Goal: Information Seeking & Learning: Find specific fact

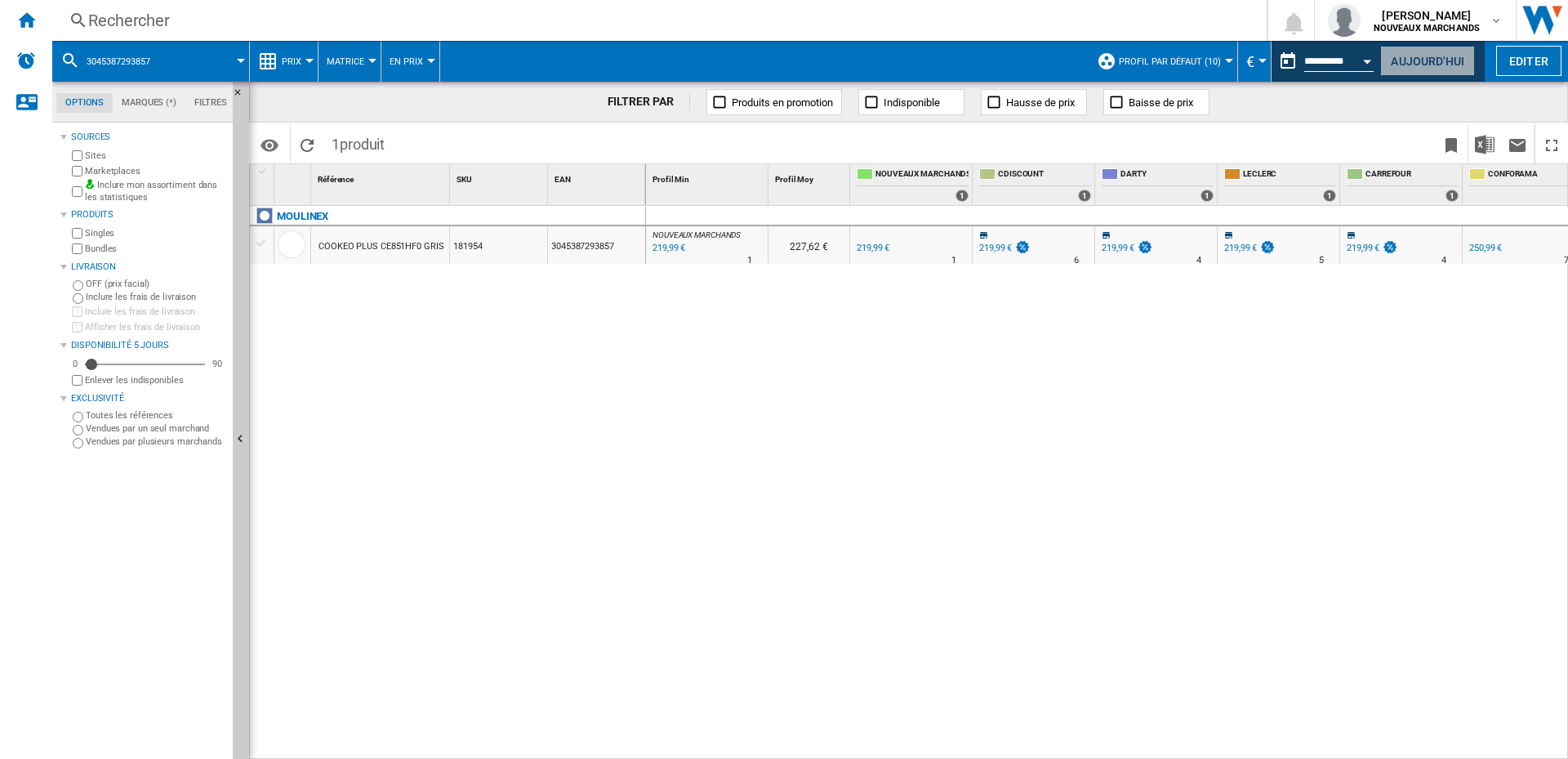
click at [1395, 61] on button "Aujourd'hui" at bounding box center [1427, 60] width 94 height 30
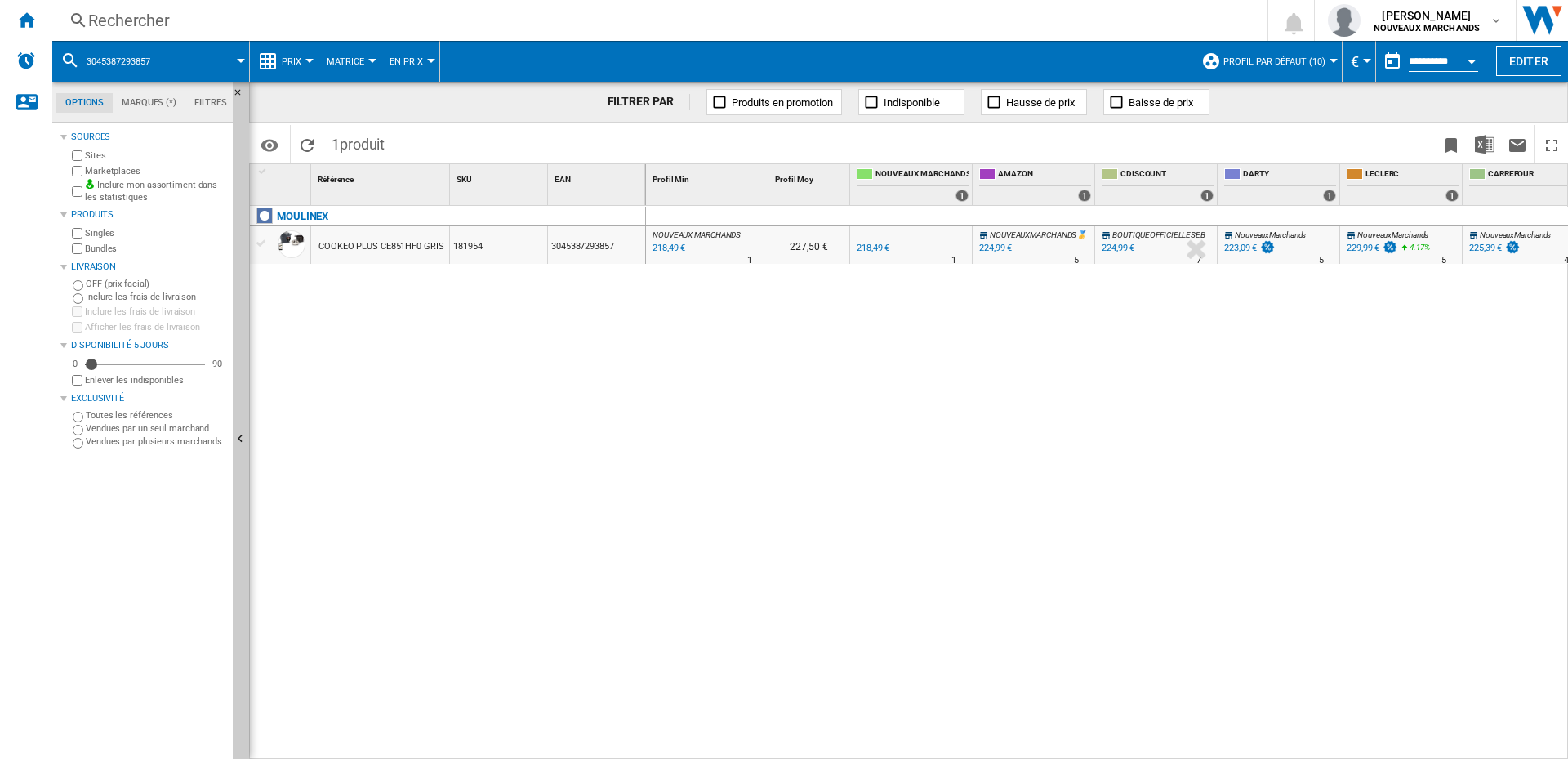
click at [168, 18] on div "Rechercher" at bounding box center [656, 20] width 1135 height 23
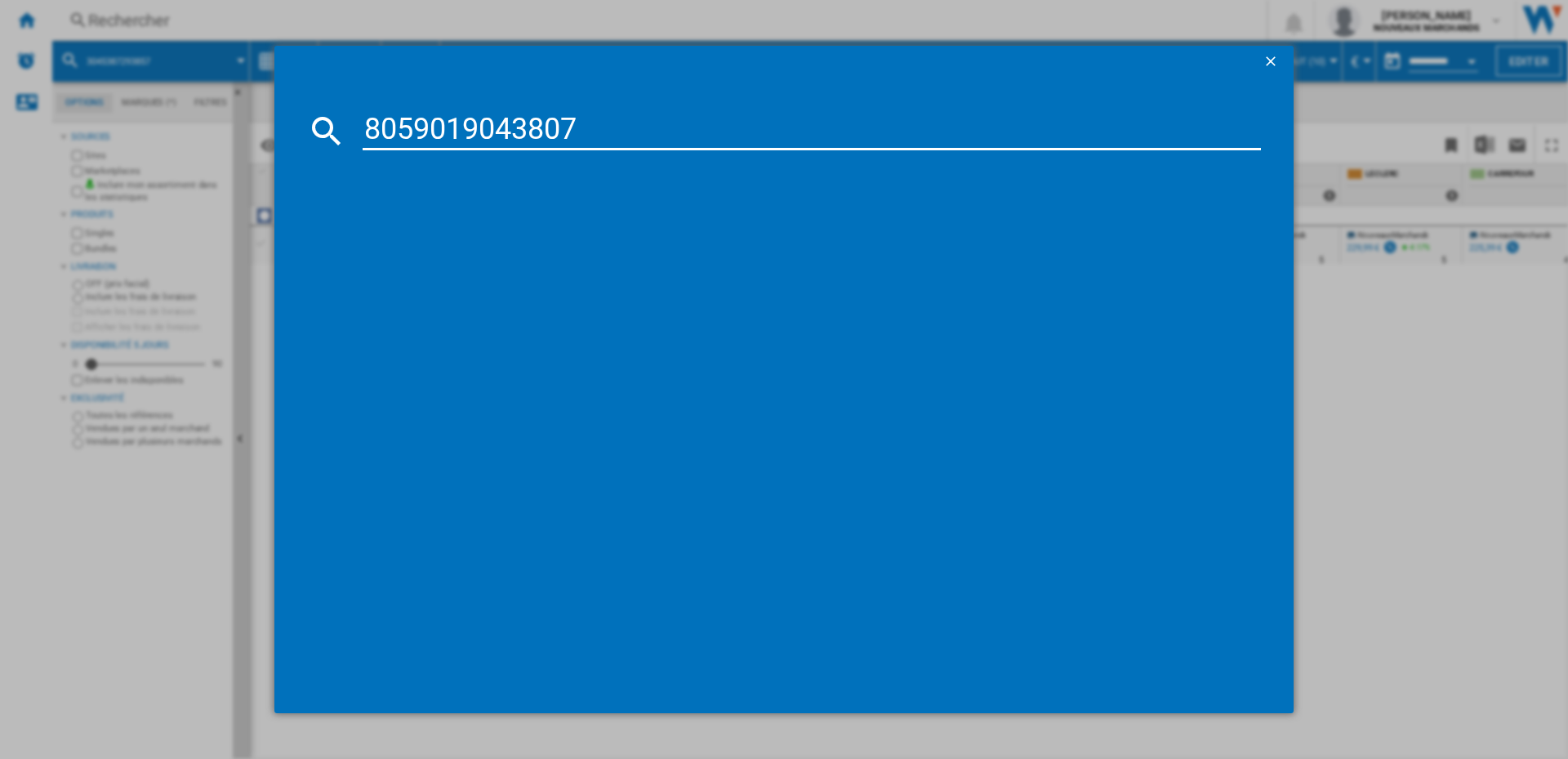
type input "8059019043807"
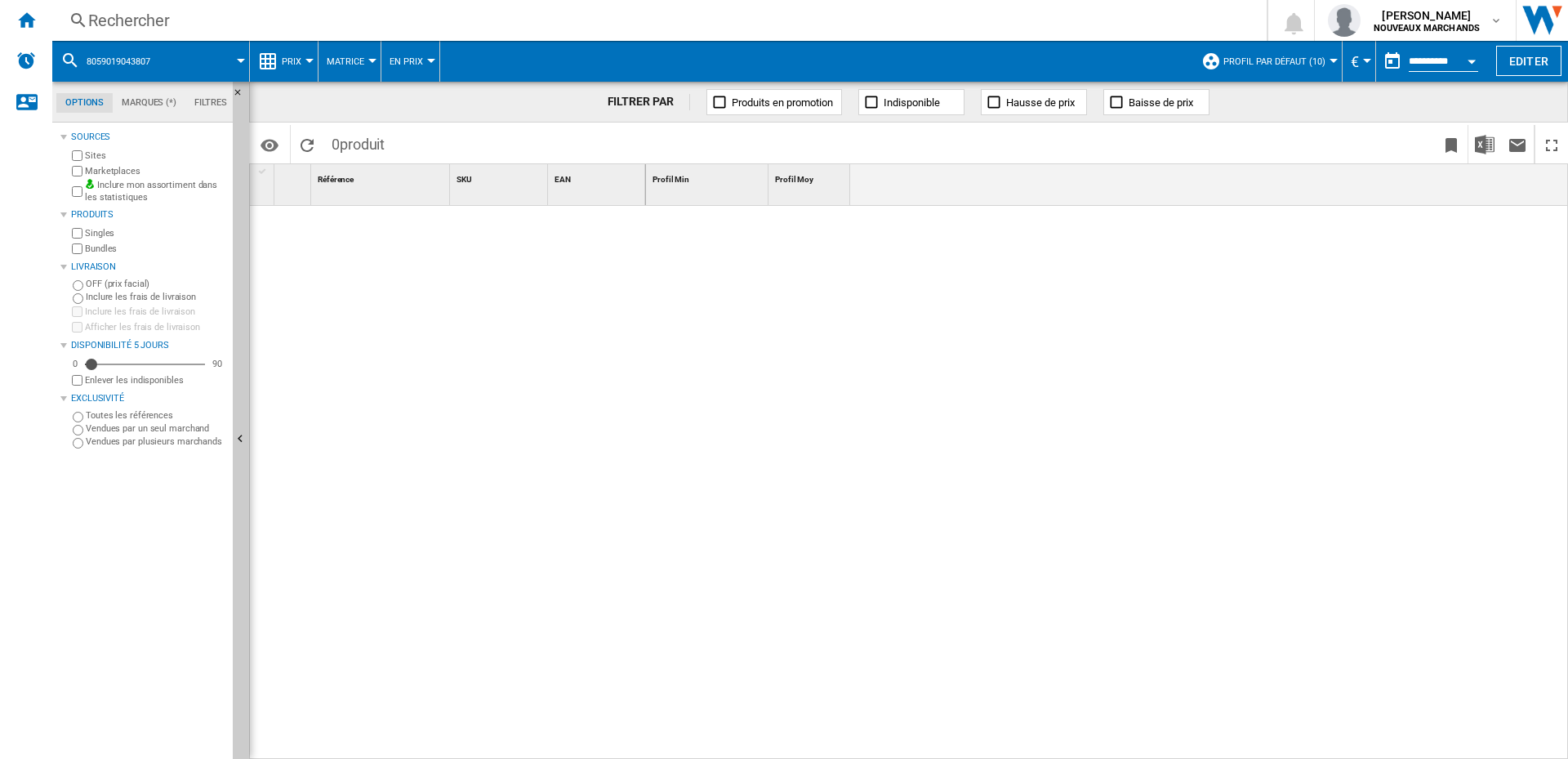
click at [243, 20] on div "Rechercher" at bounding box center [656, 20] width 1135 height 23
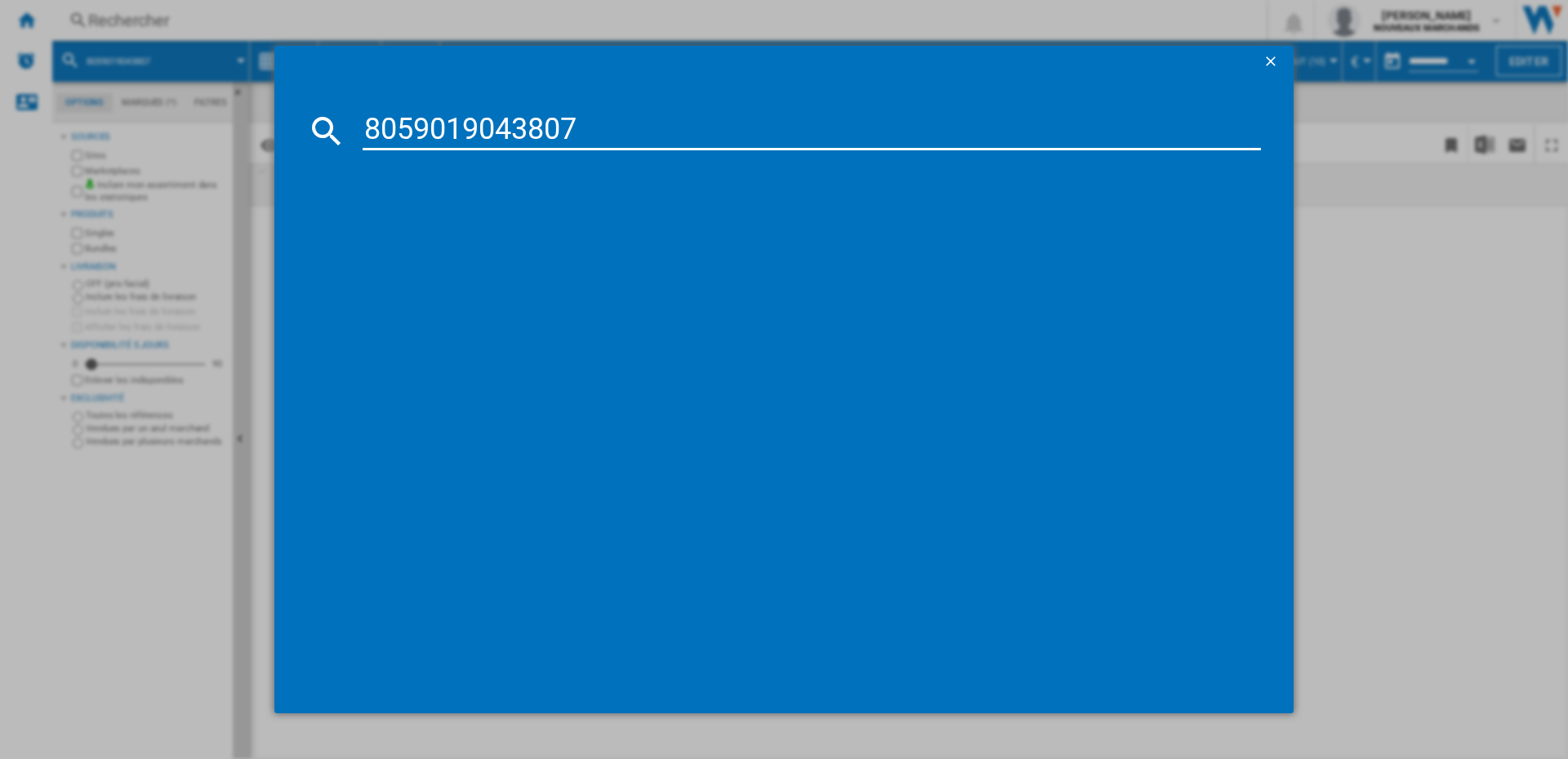
type input "8059019043807"
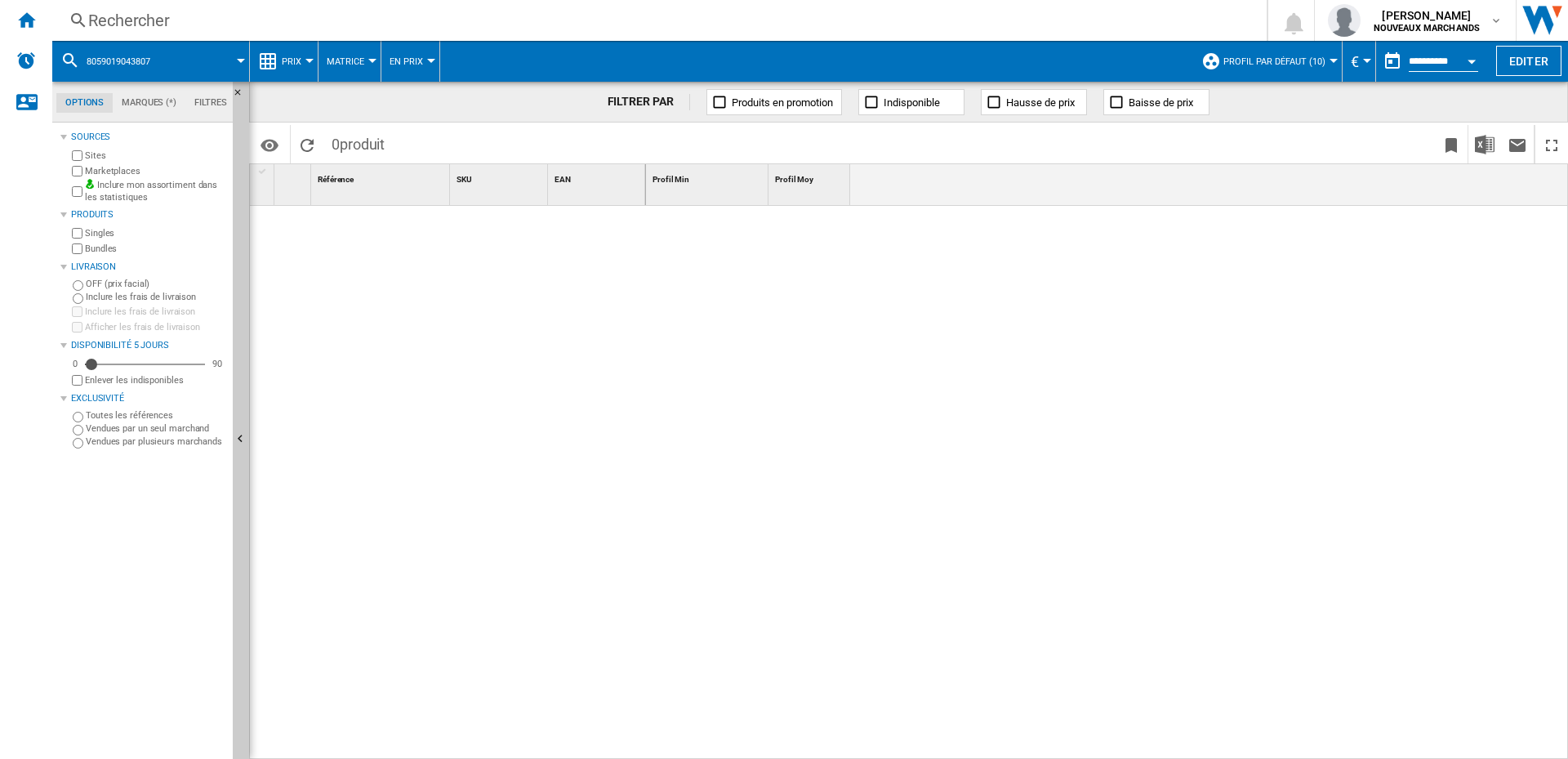
click at [726, 354] on div at bounding box center [1107, 483] width 923 height 554
click at [188, 20] on div "Rechercher" at bounding box center [656, 20] width 1135 height 23
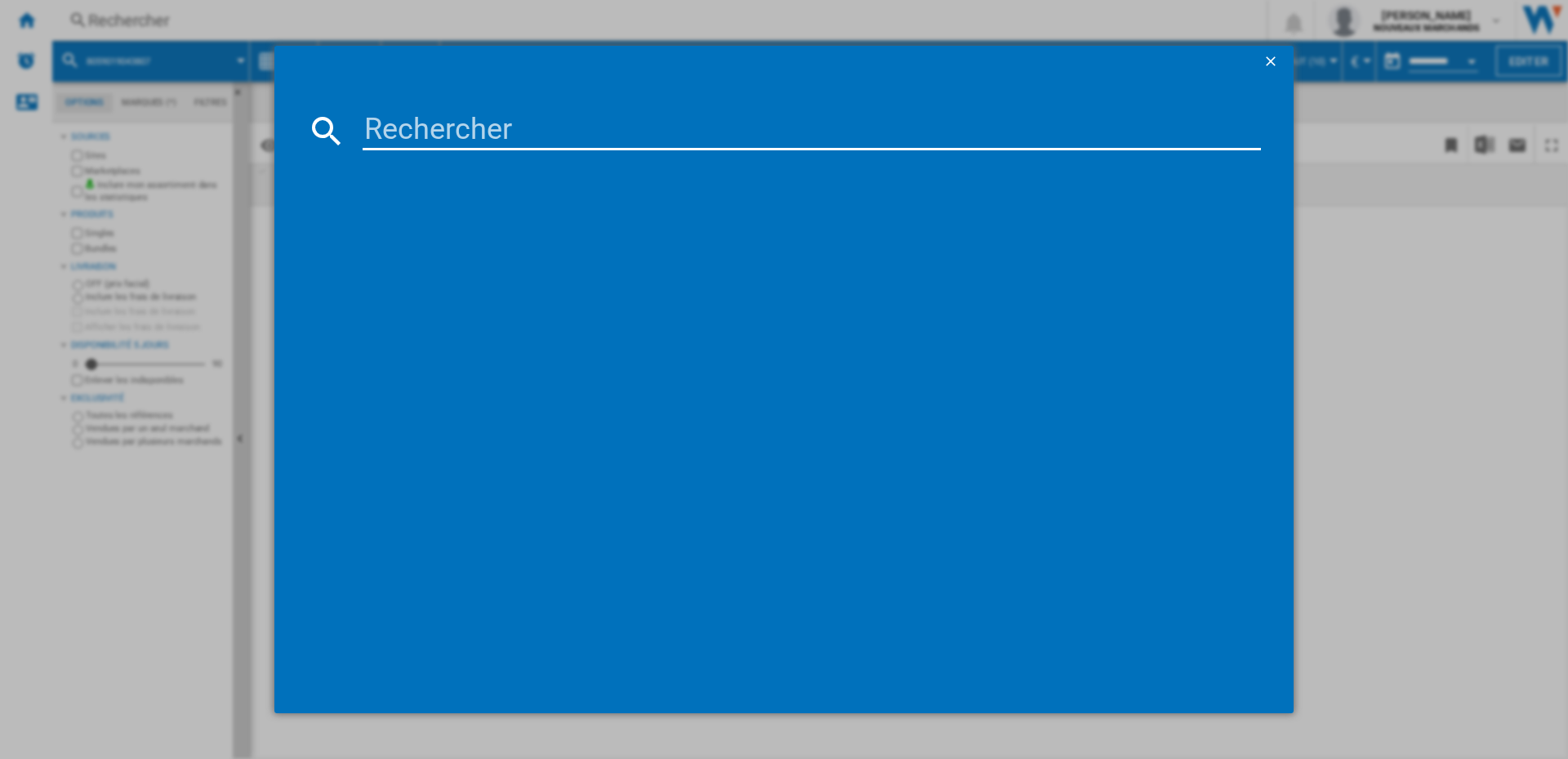
click at [508, 143] on input at bounding box center [811, 131] width 899 height 39
paste input "8059019043807"
click at [510, 116] on input "8059019043807" at bounding box center [811, 131] width 899 height 39
paste input "5413184120634"
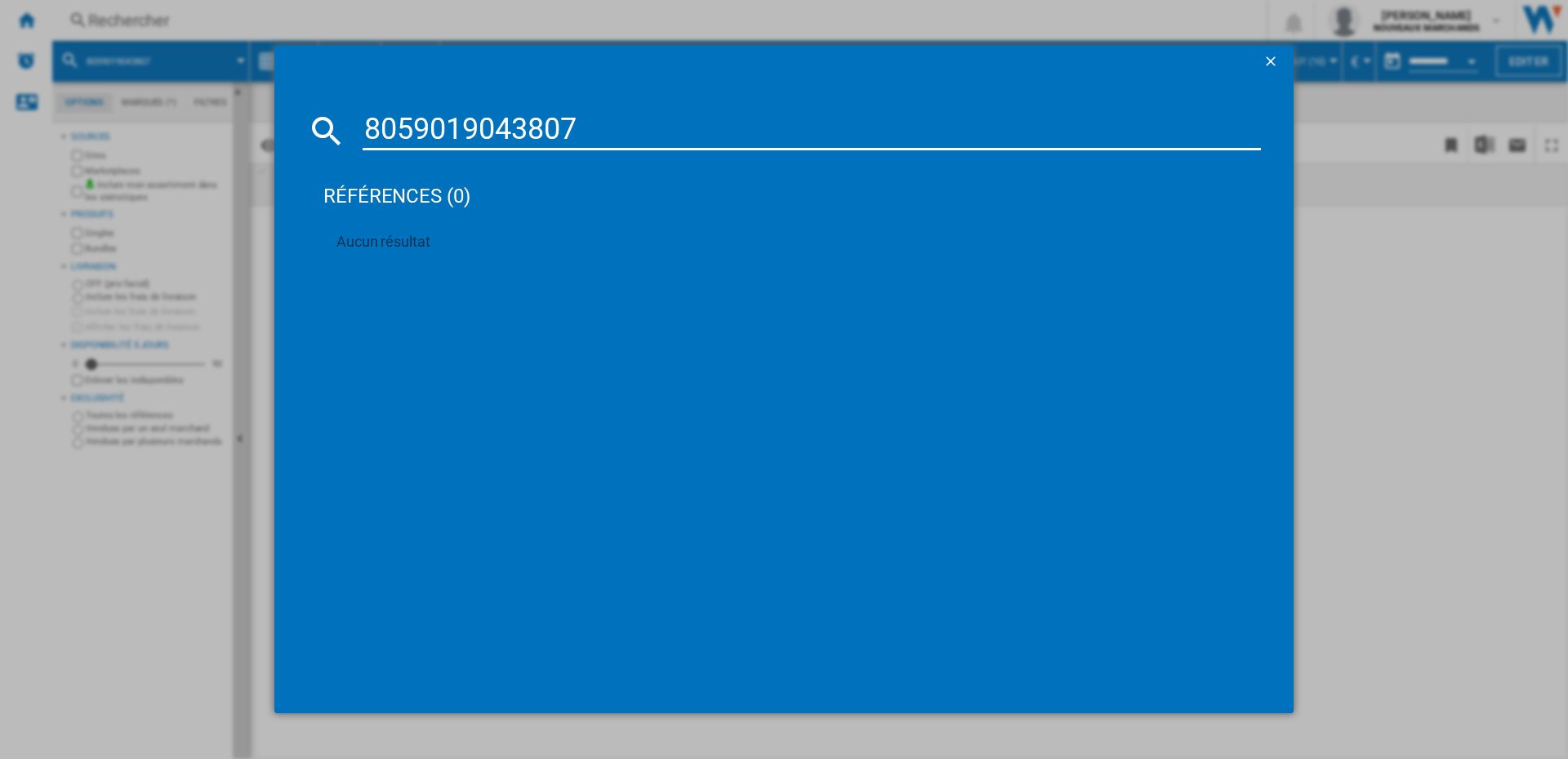
type input "5413184120634"
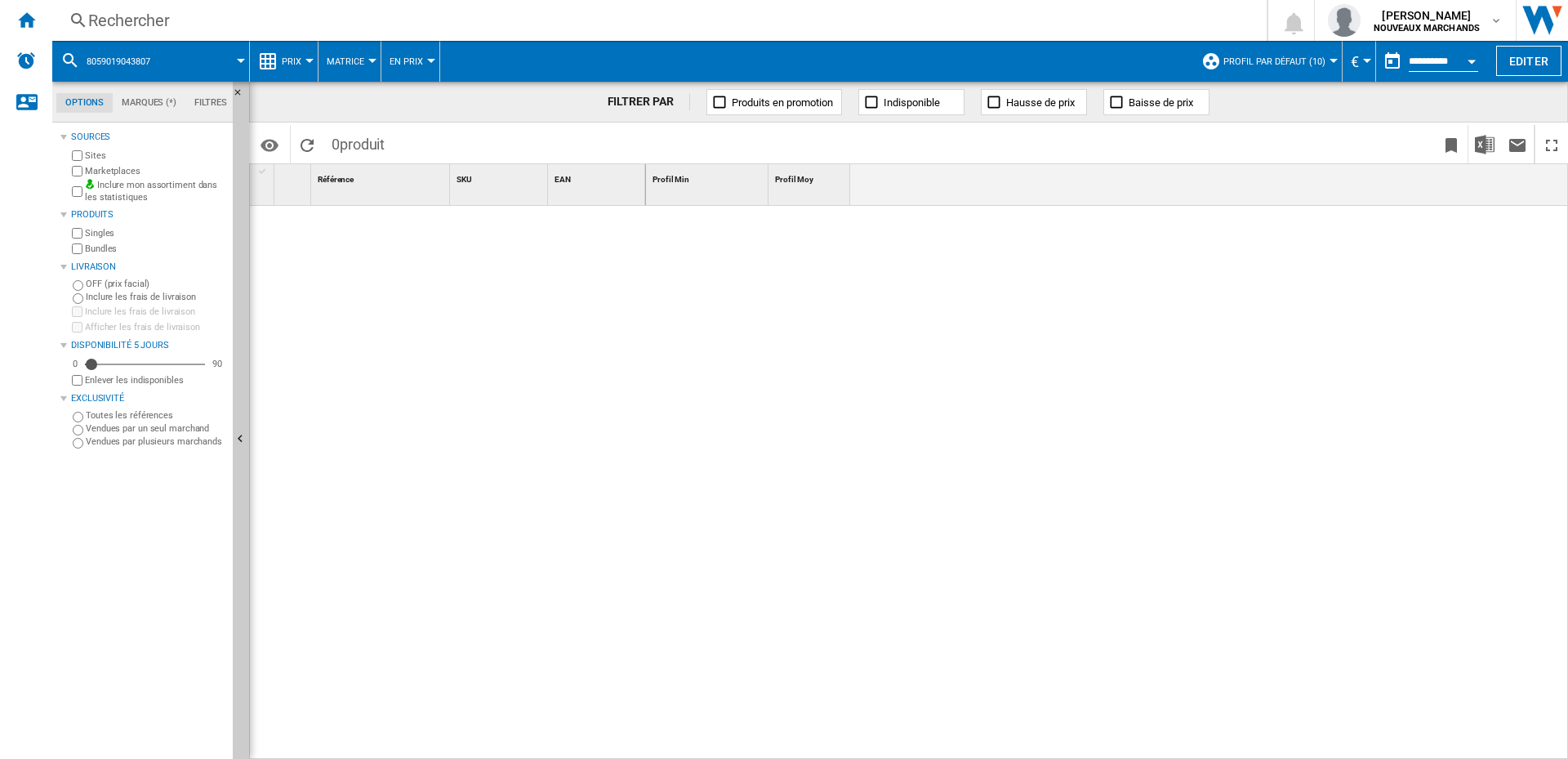
click at [239, 22] on div "Rechercher" at bounding box center [656, 20] width 1135 height 23
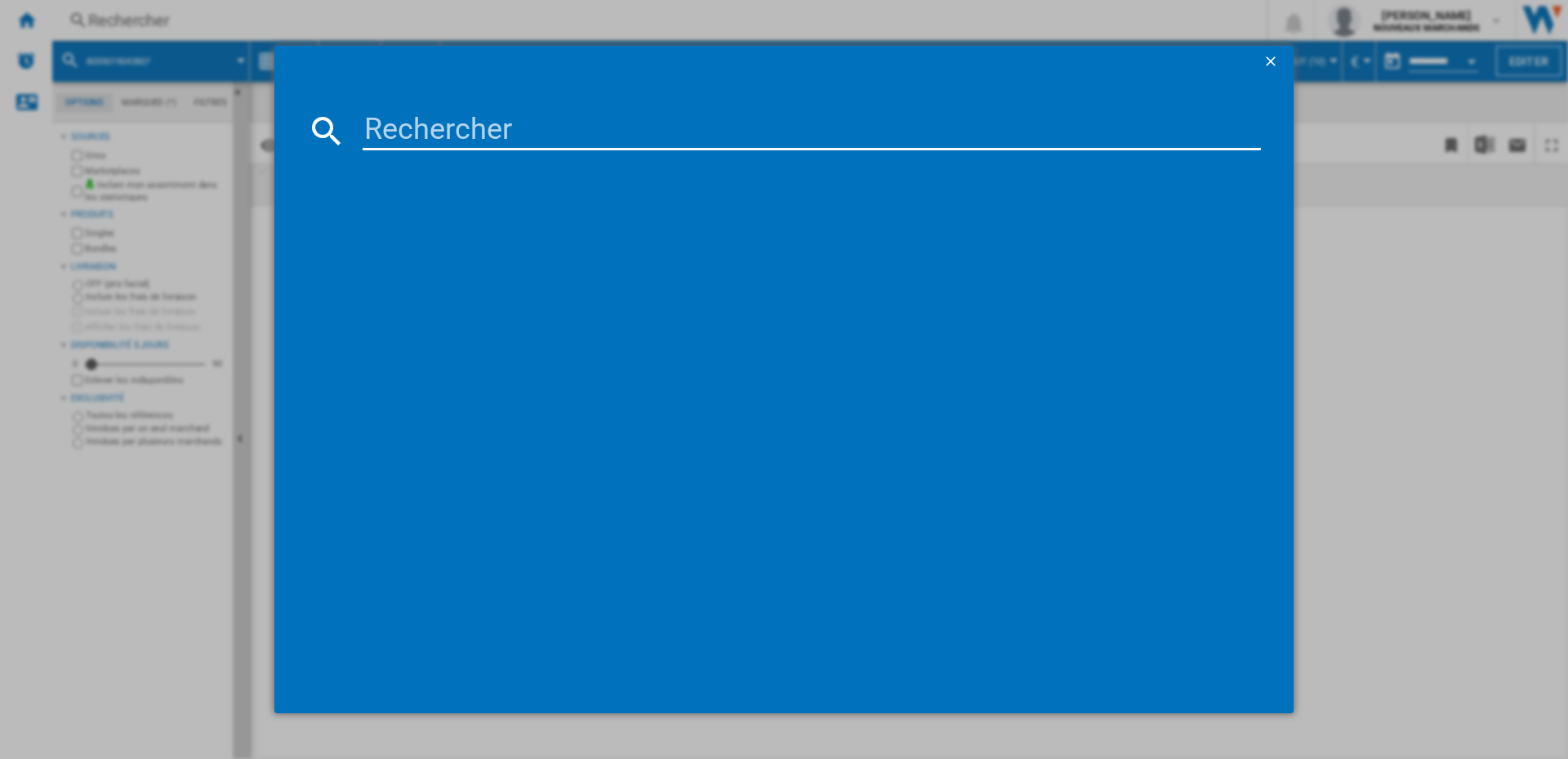
click at [507, 116] on input at bounding box center [811, 131] width 899 height 39
paste input "5413184120634"
type input "5413184120634"
